Goal: Information Seeking & Learning: Learn about a topic

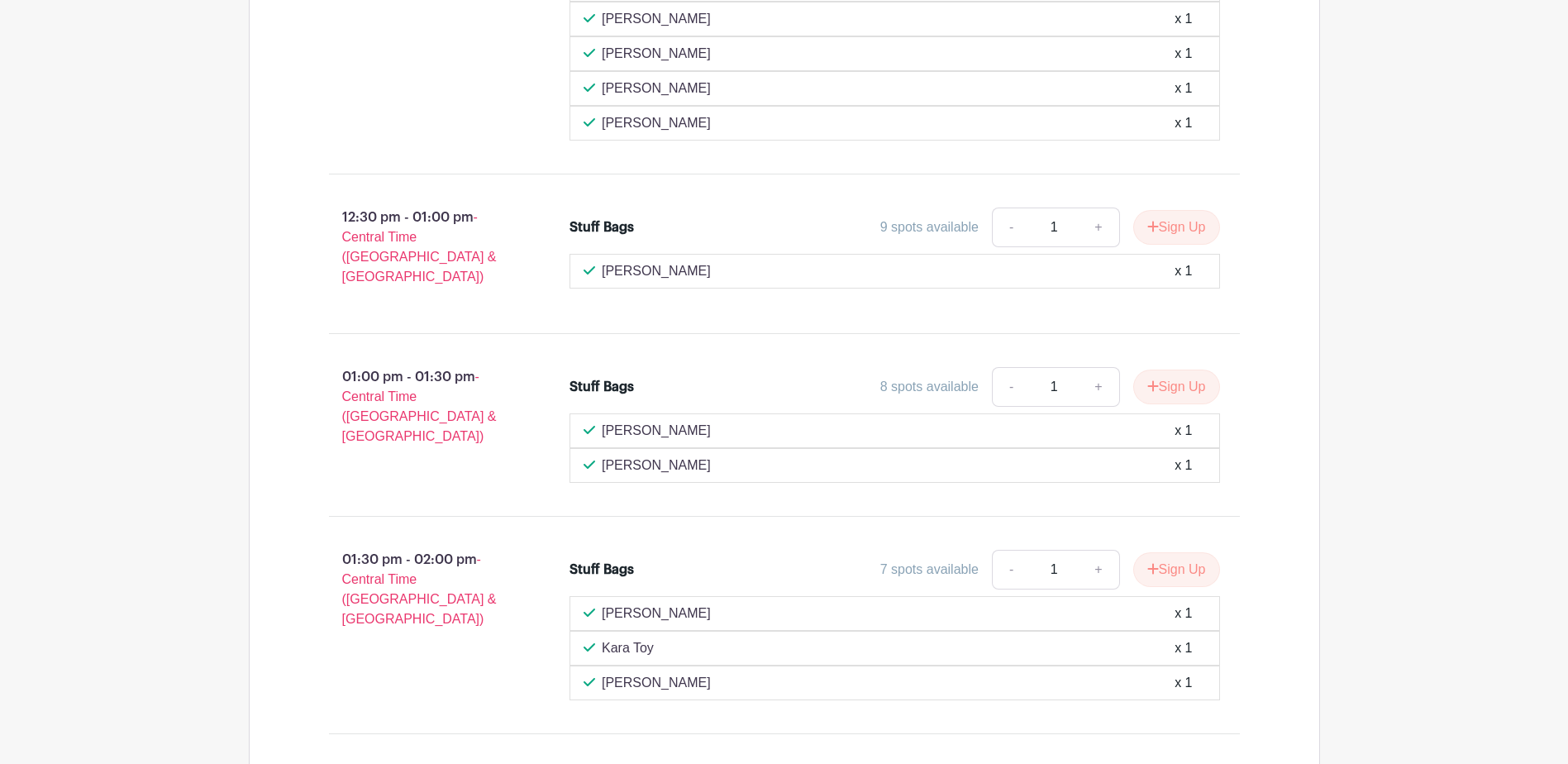
scroll to position [2859, 0]
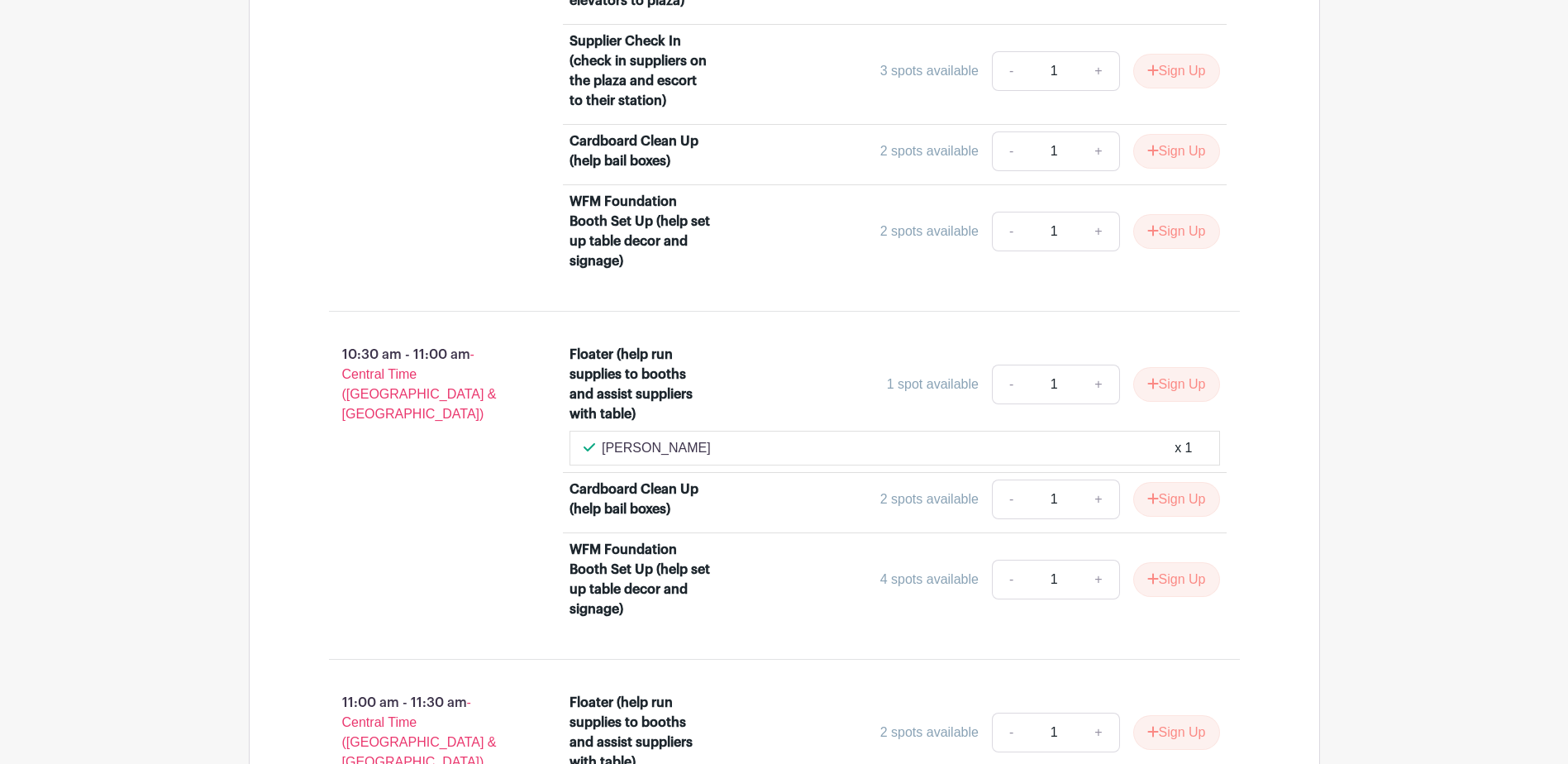
scroll to position [2209, 0]
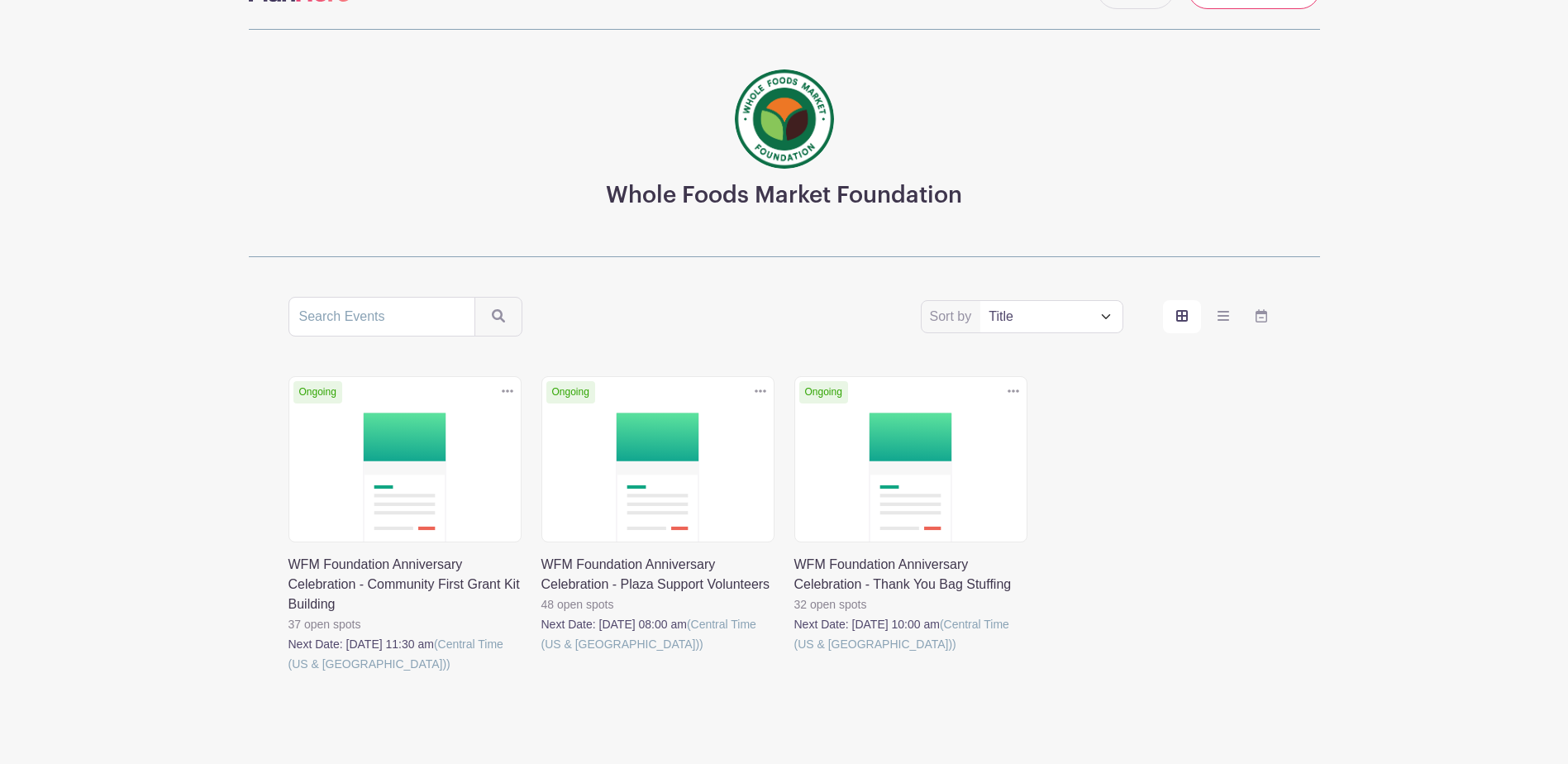
scroll to position [110, 0]
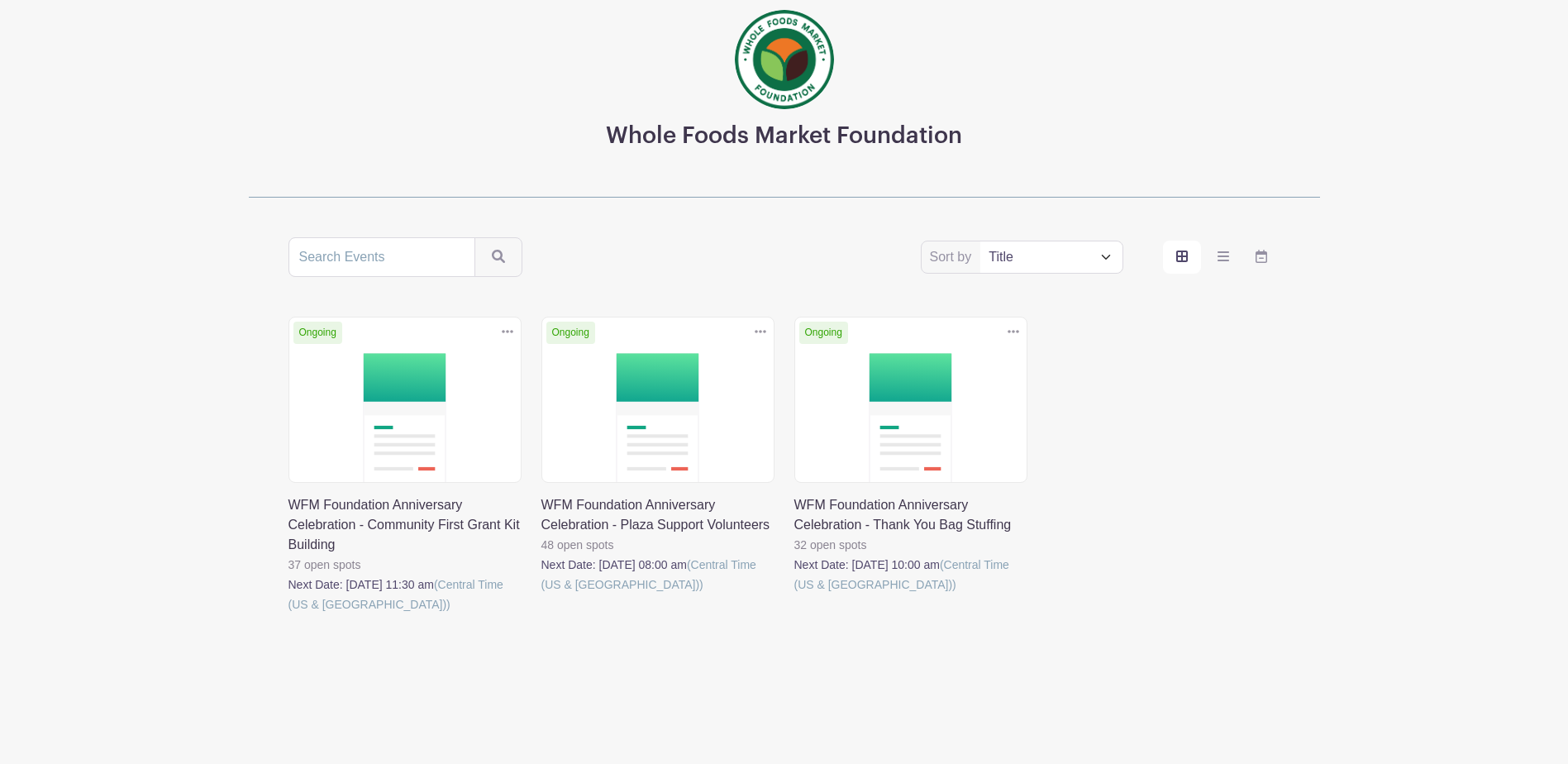
click at [541, 595] on link at bounding box center [541, 595] width 0 height 0
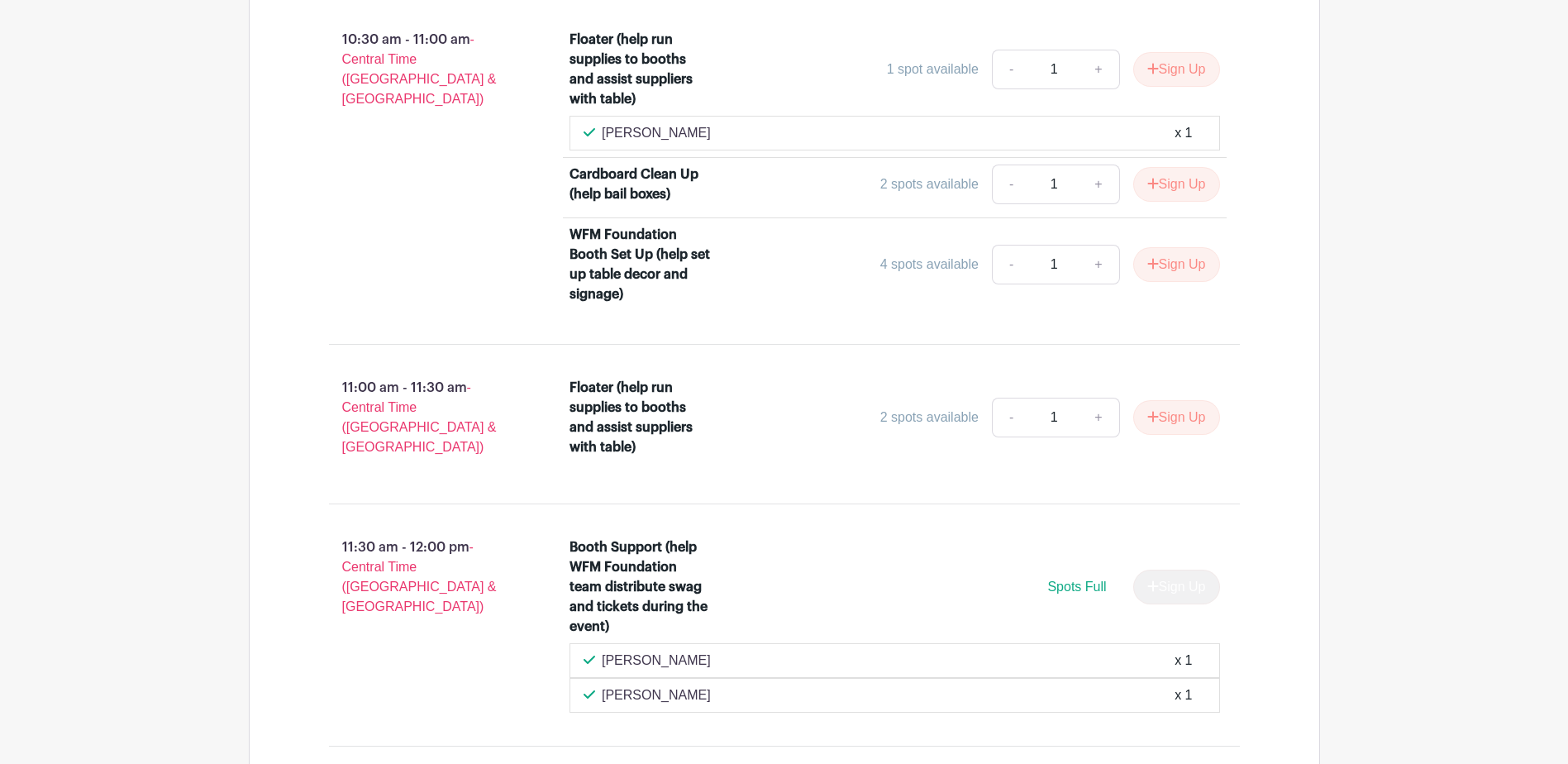
scroll to position [3284, 0]
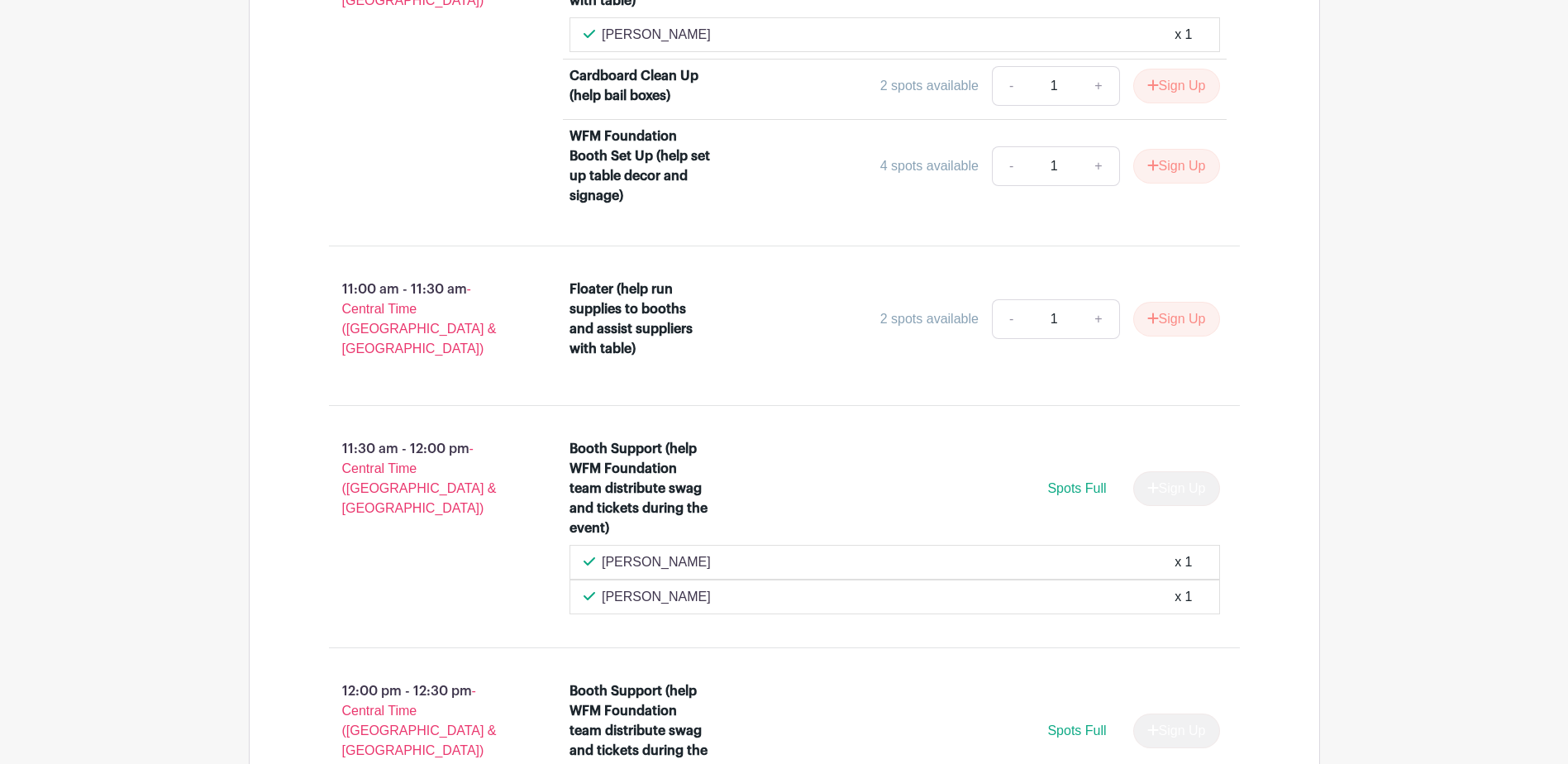
click at [660, 293] on div "Floater (help run supplies to booths and assist suppliers with table)" at bounding box center [640, 319] width 143 height 79
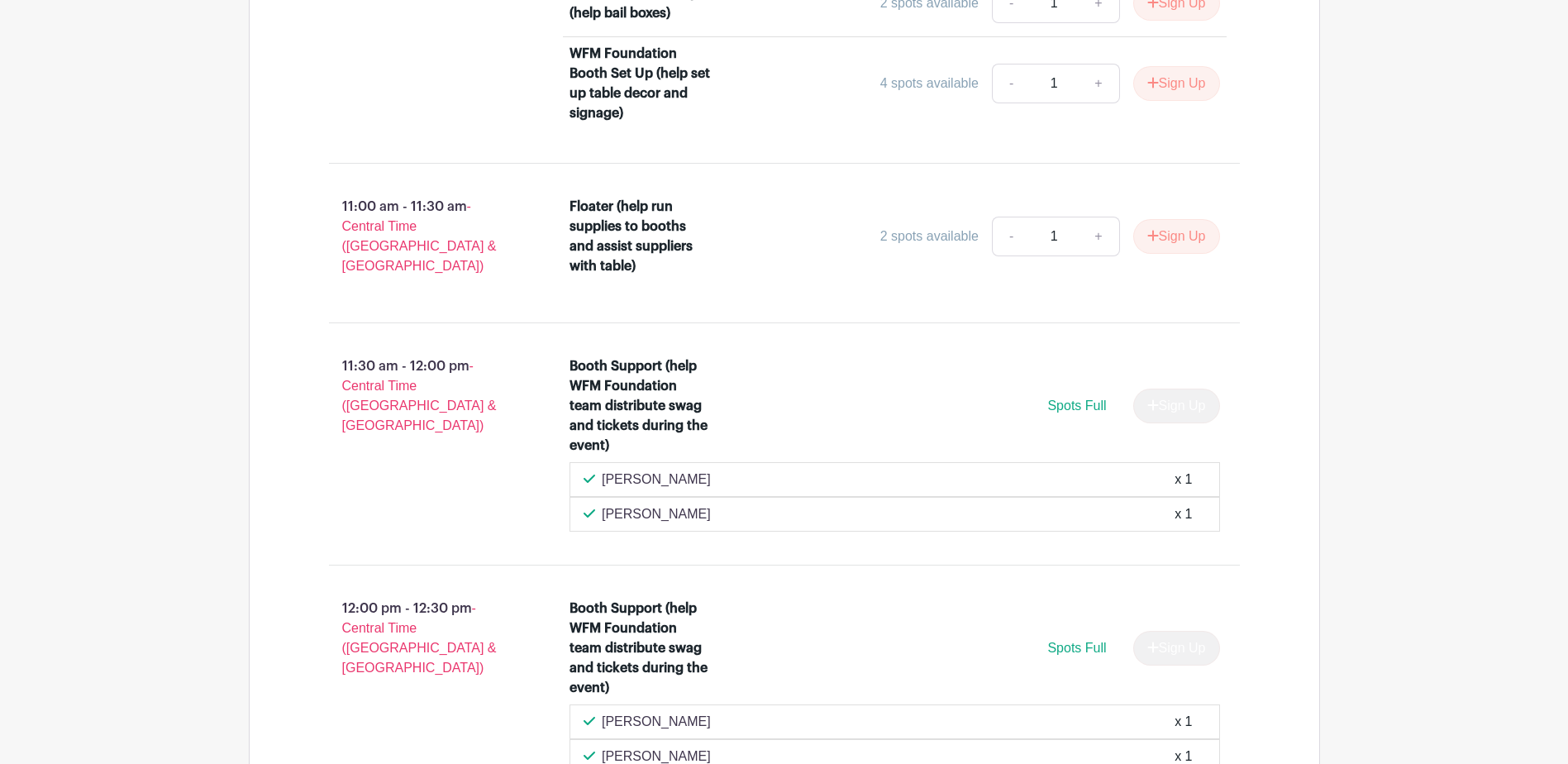
click at [671, 386] on div "Booth Support (help WFM Foundation team distribute swag and tickets during the …" at bounding box center [640, 406] width 143 height 99
